Goal: Task Accomplishment & Management: Manage account settings

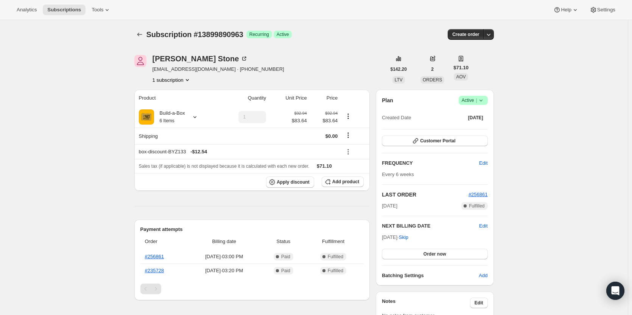
click at [481, 96] on icon at bounding box center [481, 100] width 8 height 8
click at [472, 129] on span "Cancel subscription" at bounding box center [475, 128] width 43 height 6
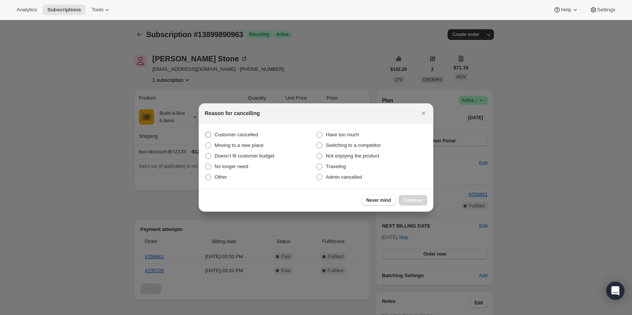
click at [227, 132] on span "Customer cancelled" at bounding box center [237, 135] width 44 height 6
click at [205, 132] on input "Customer cancelled" at bounding box center [205, 132] width 0 height 0
radio input "true"
click at [420, 203] on button "Continue" at bounding box center [412, 200] width 29 height 11
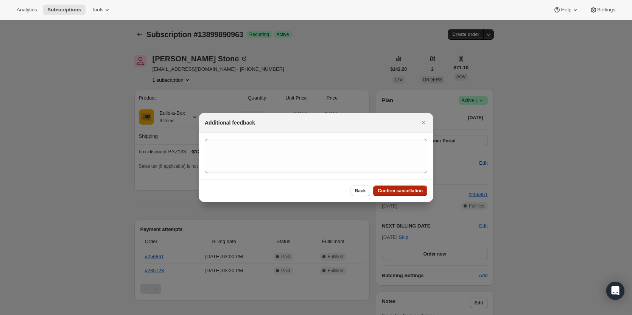
click at [393, 191] on span "Confirm cancellation" at bounding box center [400, 191] width 45 height 6
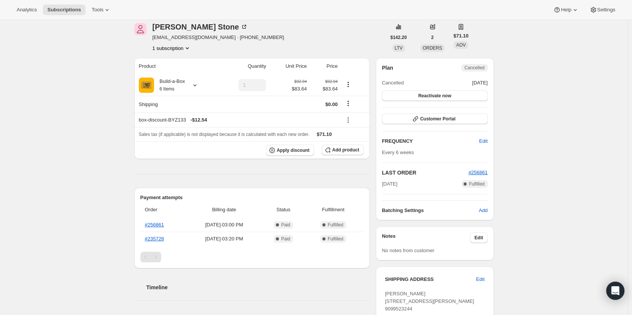
scroll to position [76, 0]
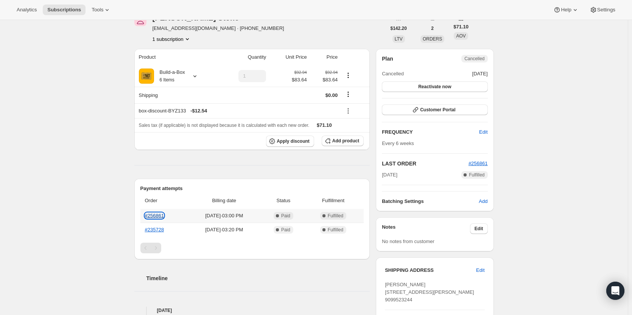
click at [157, 216] on link "#256861" at bounding box center [154, 216] width 19 height 6
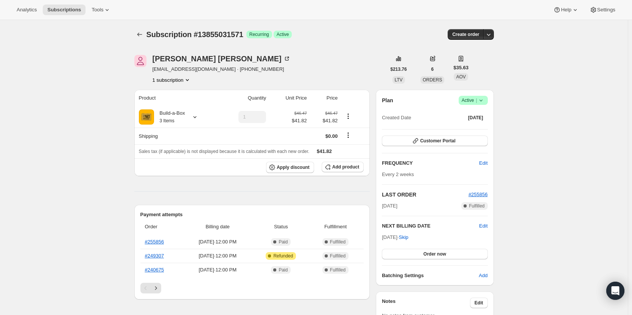
click at [483, 101] on icon at bounding box center [481, 100] width 8 height 8
click at [469, 131] on span "Cancel subscription" at bounding box center [475, 128] width 43 height 6
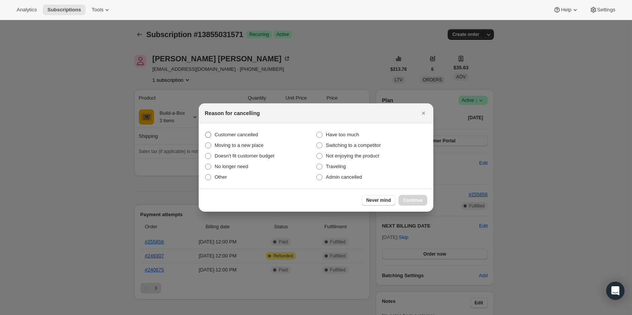
click at [232, 138] on span "Customer cancelled" at bounding box center [237, 135] width 44 height 8
click at [205, 132] on input "Customer cancelled" at bounding box center [205, 132] width 0 height 0
radio input "true"
click at [417, 201] on span "Continue" at bounding box center [413, 200] width 20 height 6
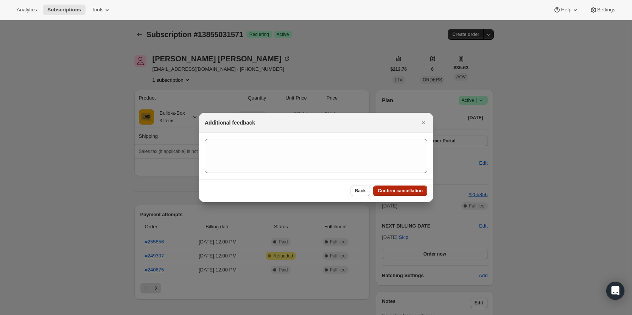
click at [412, 193] on span "Confirm cancellation" at bounding box center [400, 191] width 45 height 6
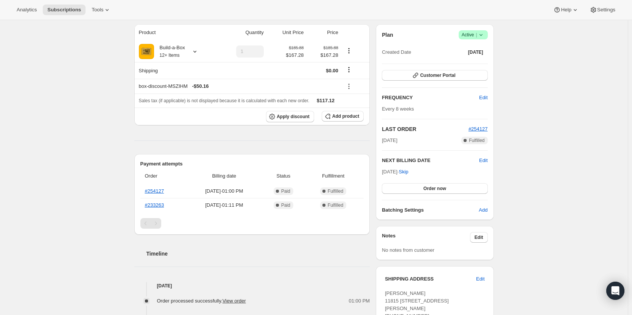
scroll to position [76, 0]
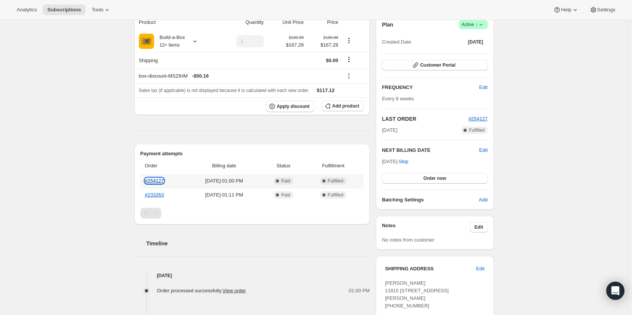
click at [154, 180] on link "#254127" at bounding box center [154, 181] width 19 height 6
